Goal: Task Accomplishment & Management: Use online tool/utility

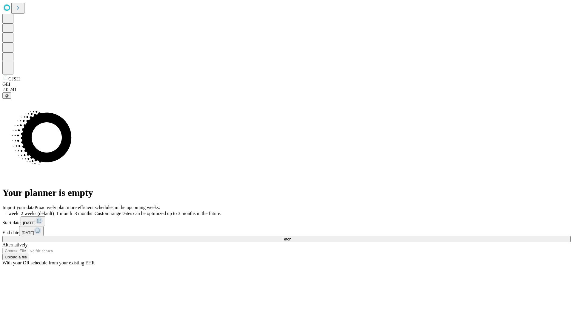
click at [291, 237] on span "Fetch" at bounding box center [287, 239] width 10 height 4
